Goal: Task Accomplishment & Management: Use online tool/utility

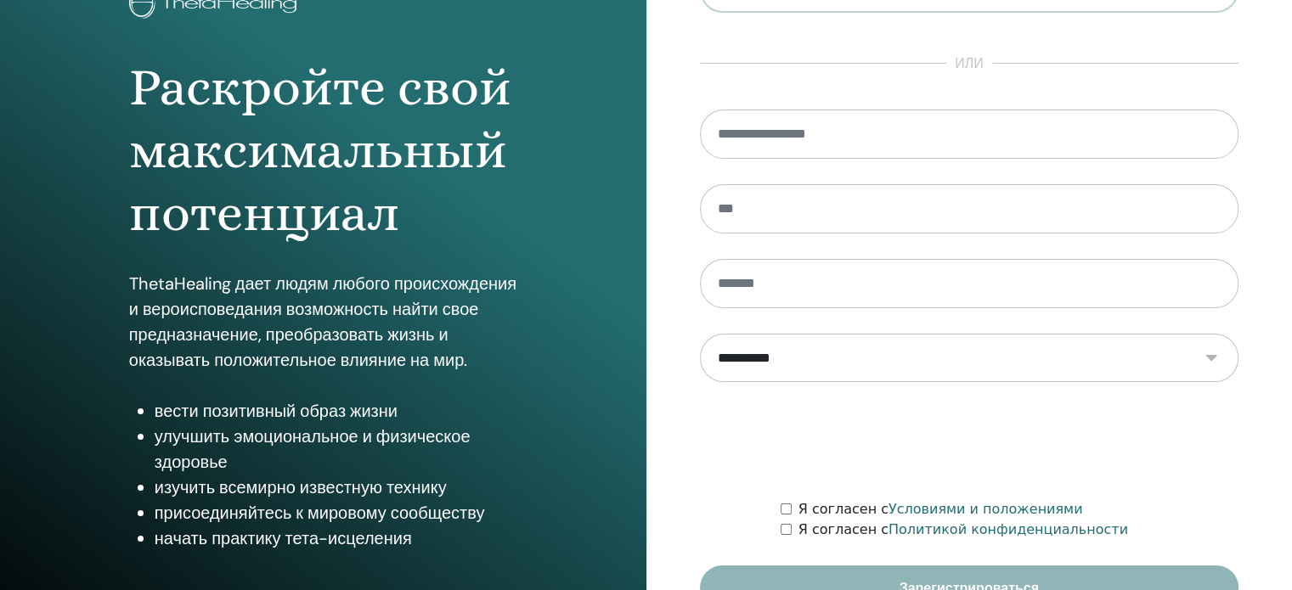
scroll to position [224, 0]
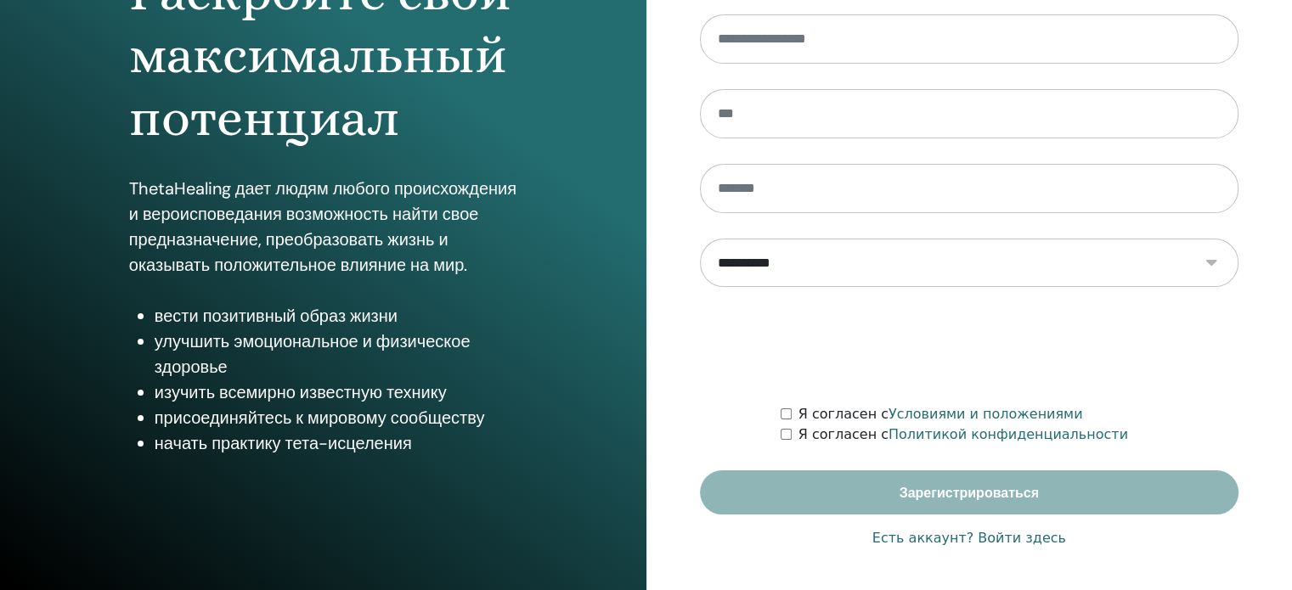
click at [1038, 543] on font "Есть аккаунт? Войти здесь" at bounding box center [969, 538] width 194 height 16
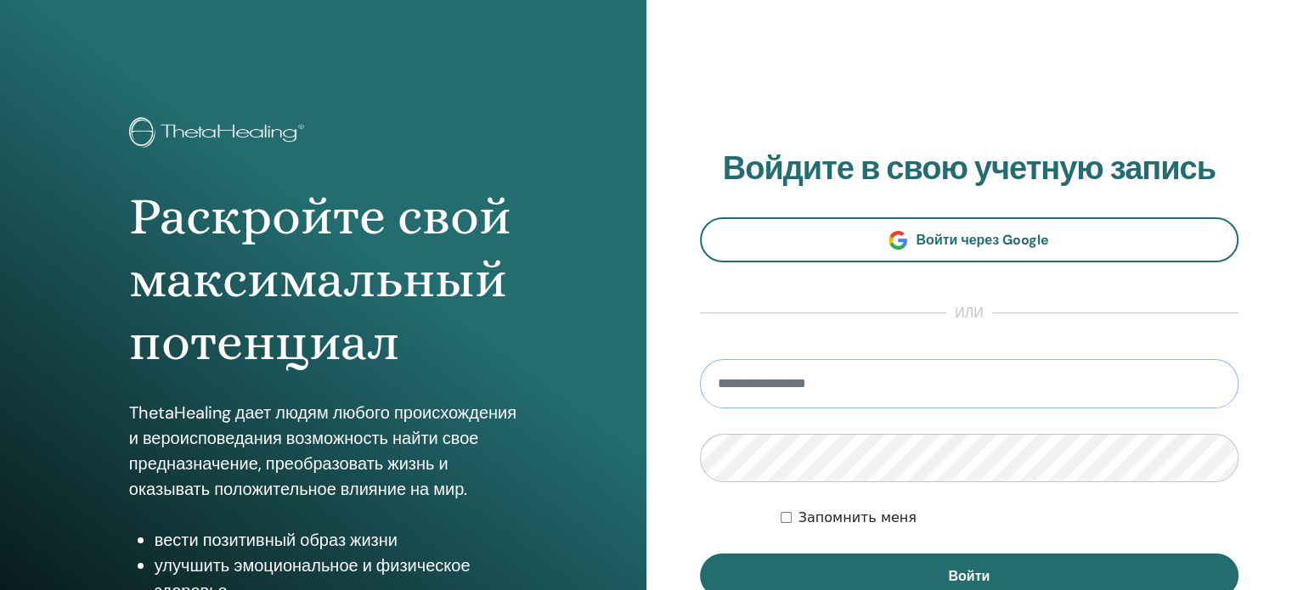
click at [825, 393] on input "email" at bounding box center [969, 383] width 539 height 49
type input "**********"
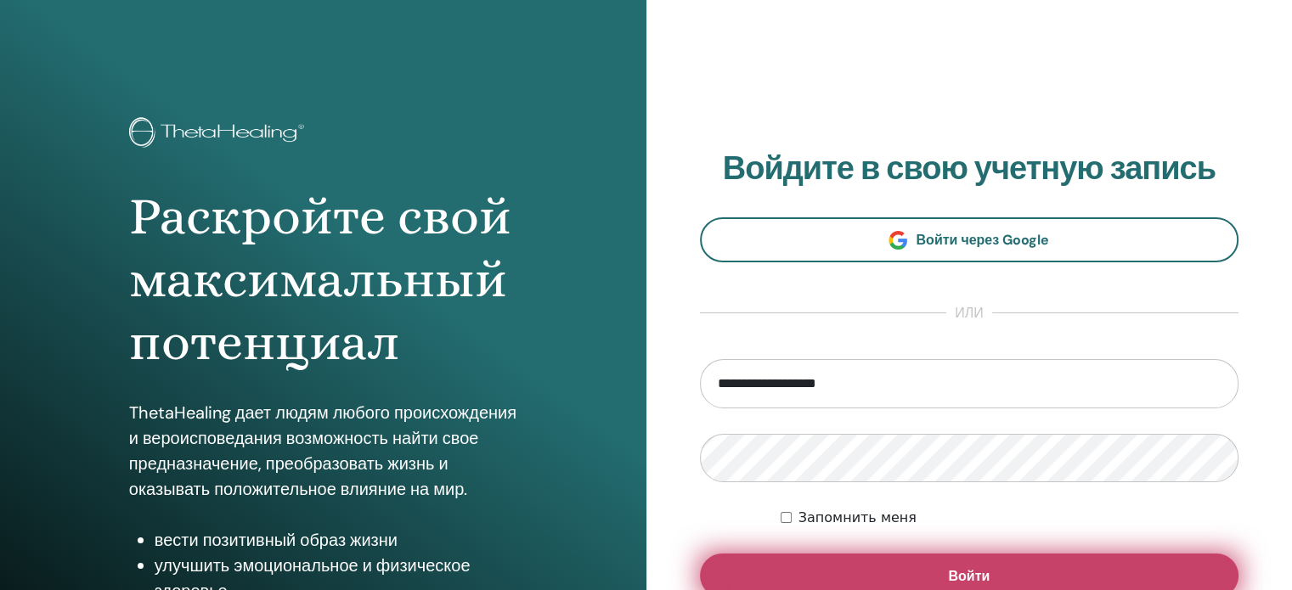
click at [1019, 568] on button "Войти" at bounding box center [969, 576] width 539 height 44
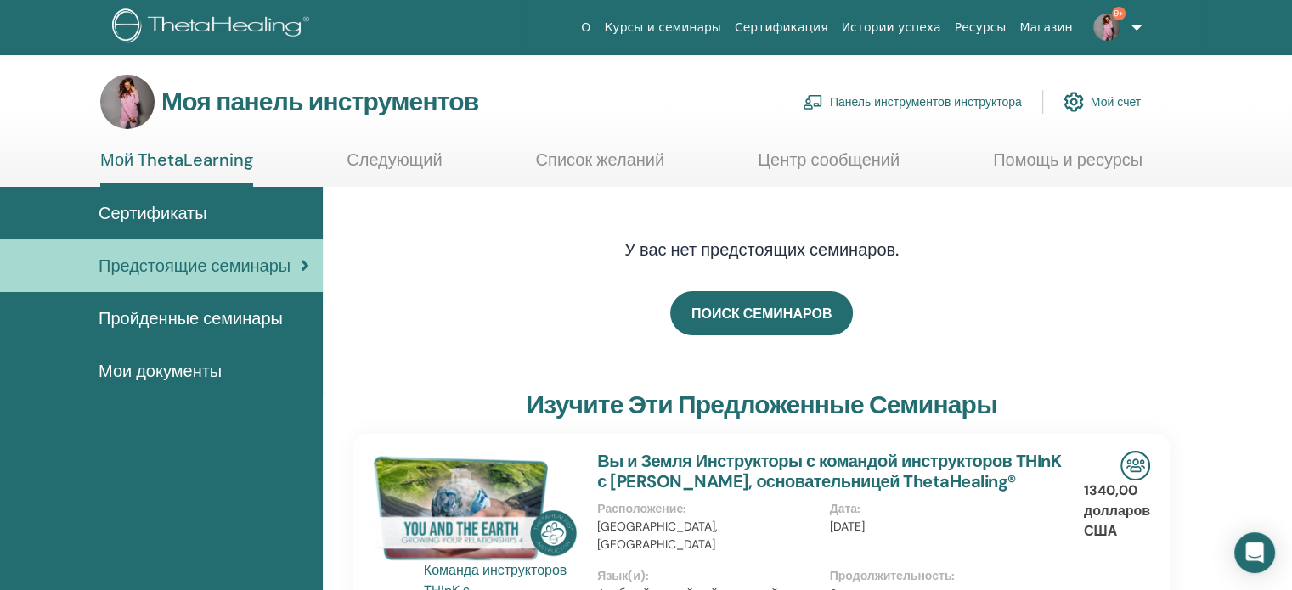
click at [931, 97] on font "Панель инструментов инструктора" at bounding box center [926, 102] width 192 height 15
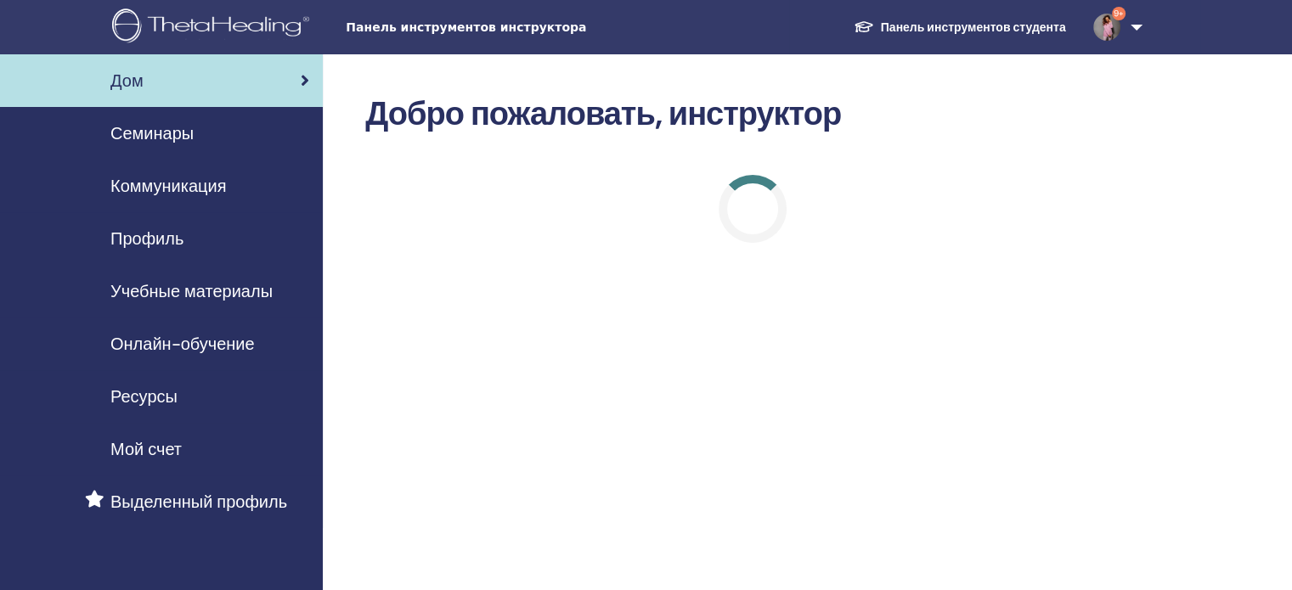
click at [116, 137] on font "Семинары" at bounding box center [151, 133] width 83 height 22
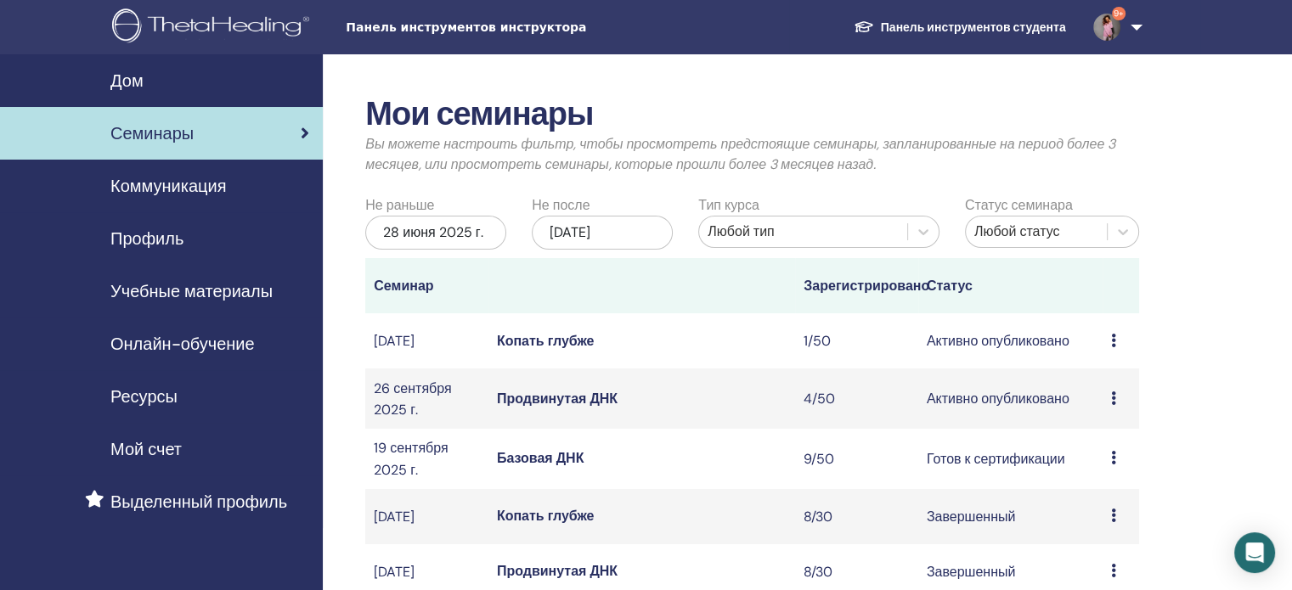
scroll to position [85, 0]
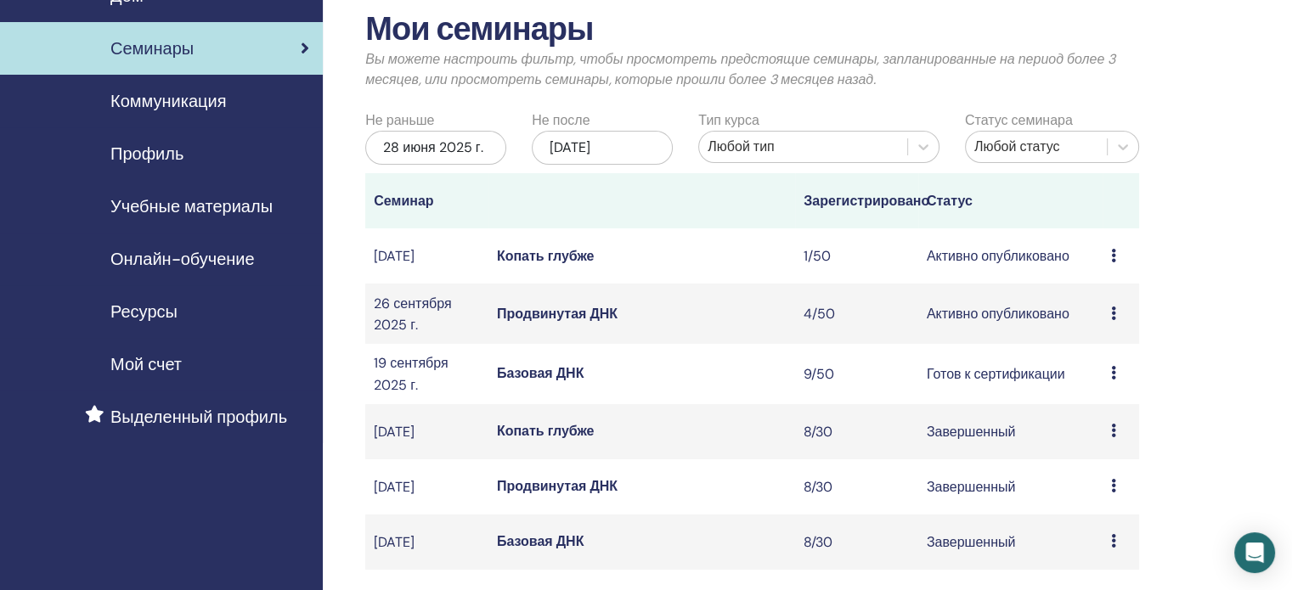
click at [548, 323] on font "Продвинутая ДНК" at bounding box center [557, 314] width 121 height 18
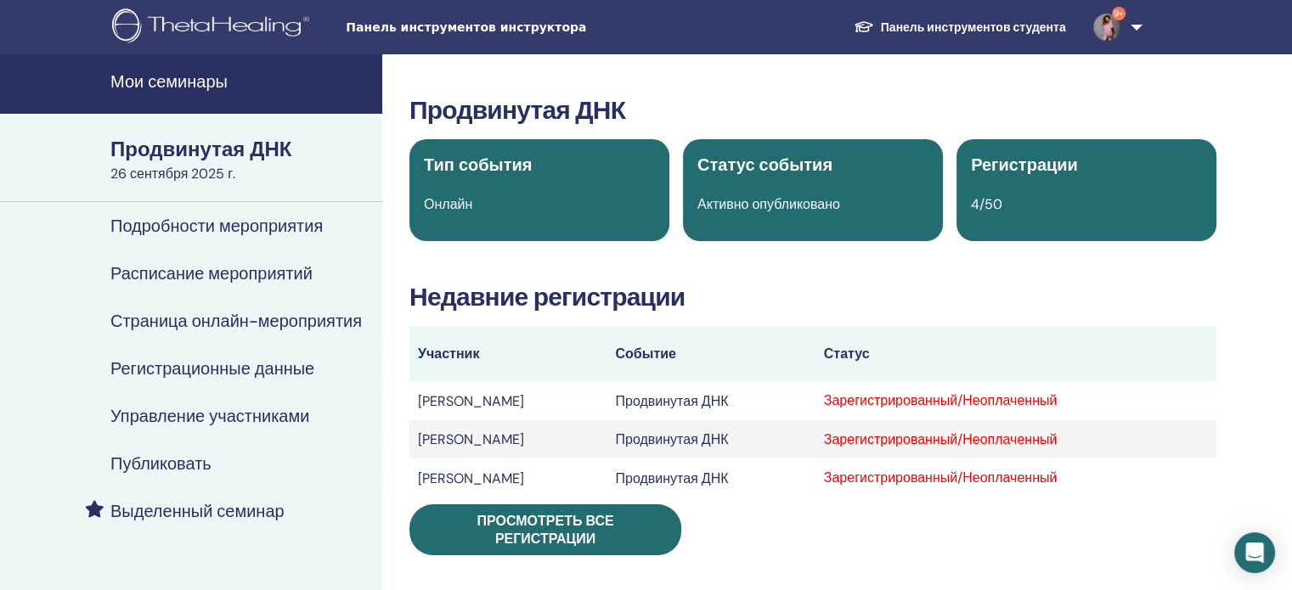
scroll to position [85, 0]
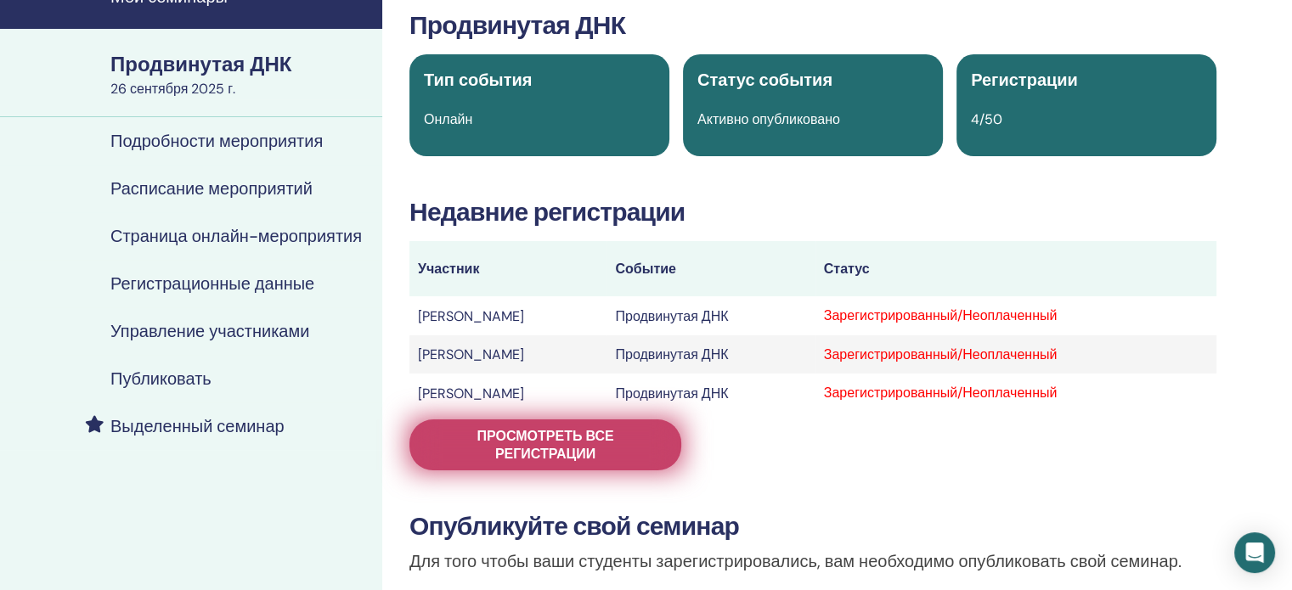
click at [571, 441] on font "Просмотреть все регистрации" at bounding box center [544, 445] width 137 height 36
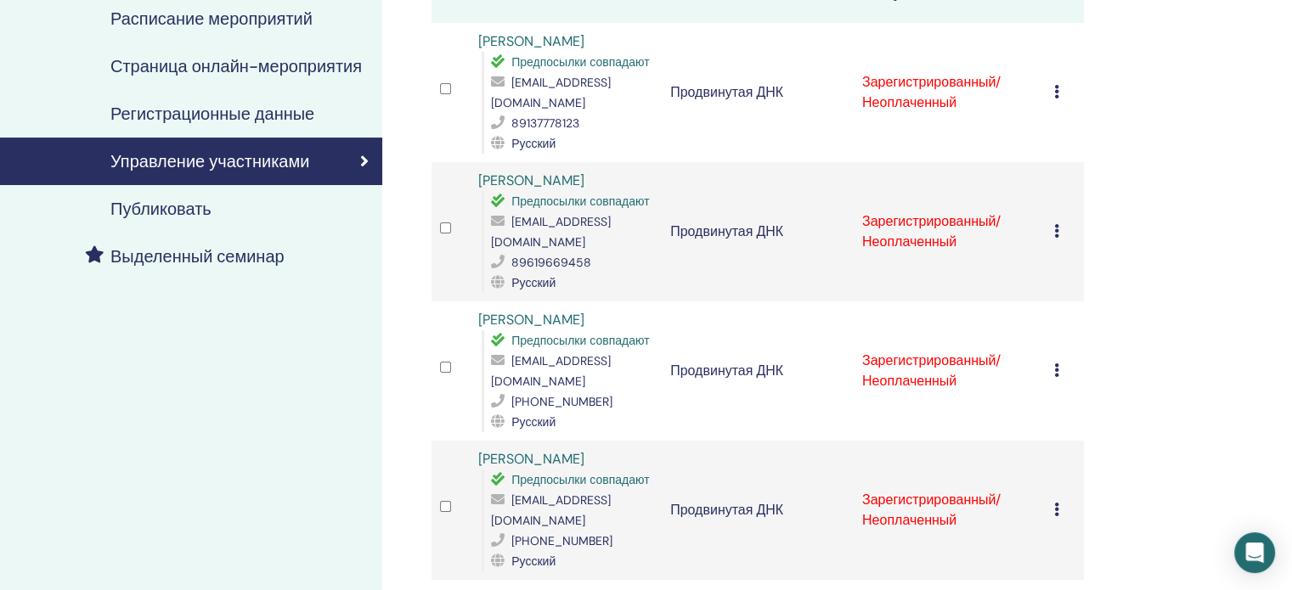
scroll to position [85, 0]
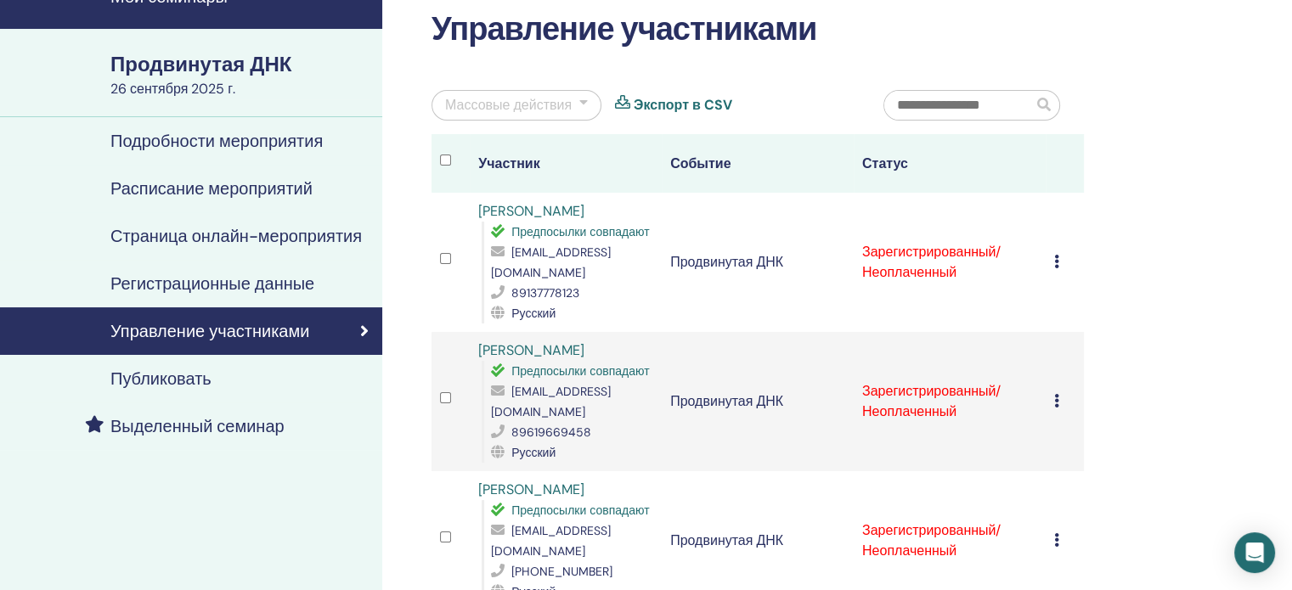
click at [581, 104] on div at bounding box center [583, 105] width 8 height 20
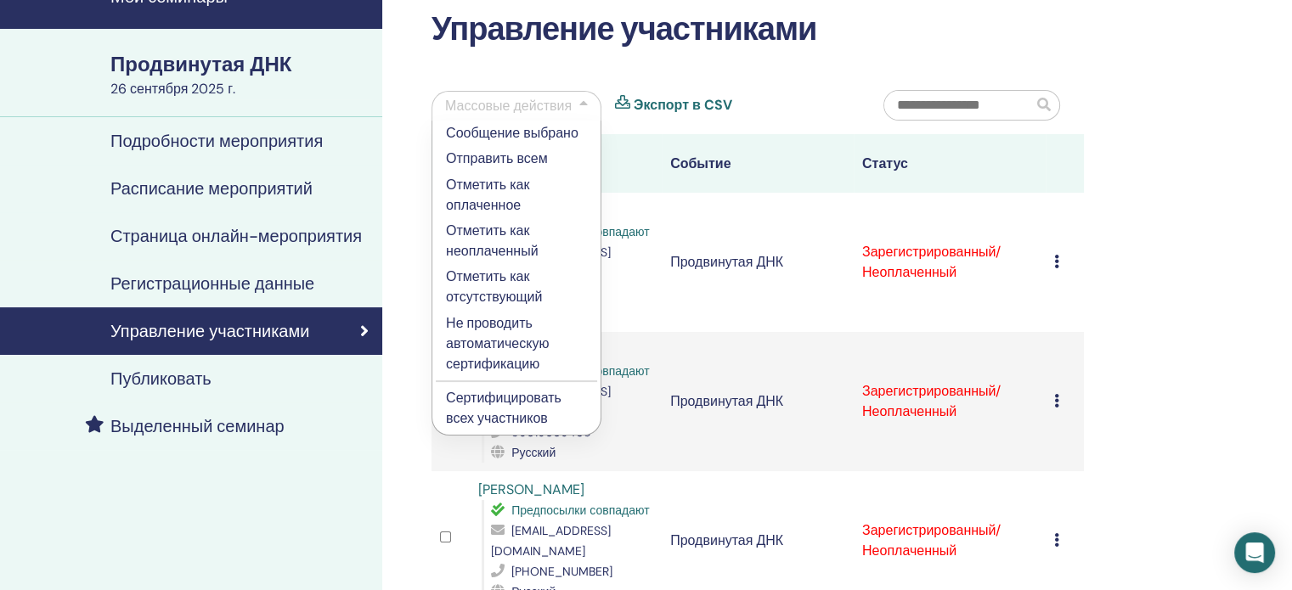
click at [506, 402] on font "Сертифицировать всех участников" at bounding box center [503, 408] width 115 height 38
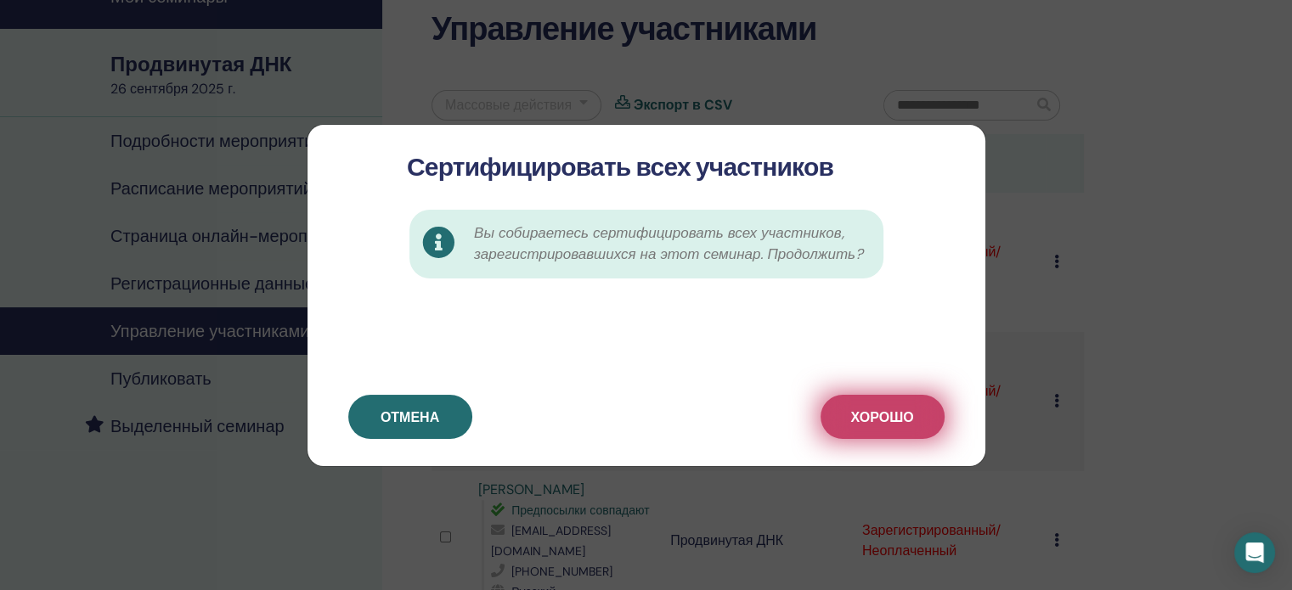
click at [923, 420] on button "ХОРОШО" at bounding box center [882, 417] width 124 height 44
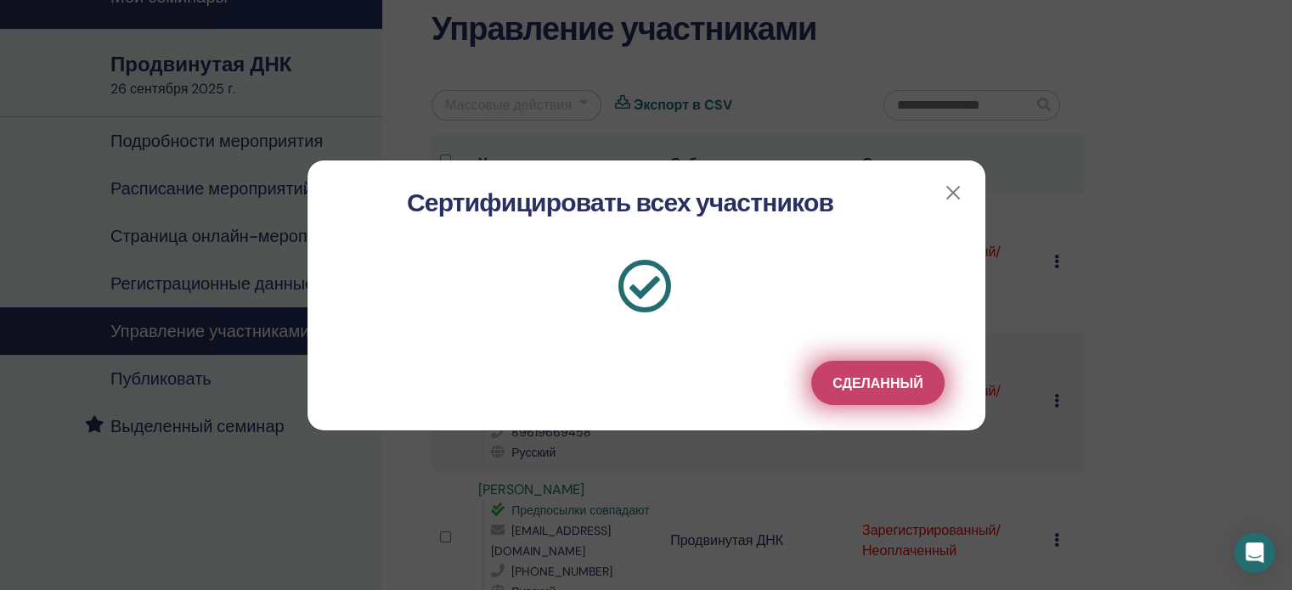
click at [924, 378] on button "Сделанный" at bounding box center [877, 383] width 132 height 44
